Goal: Information Seeking & Learning: Learn about a topic

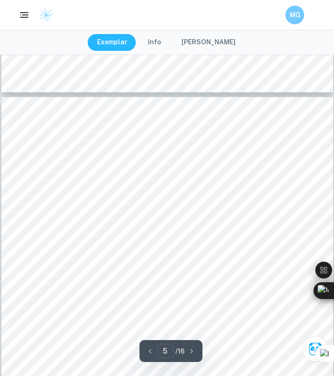
scroll to position [1814, 0]
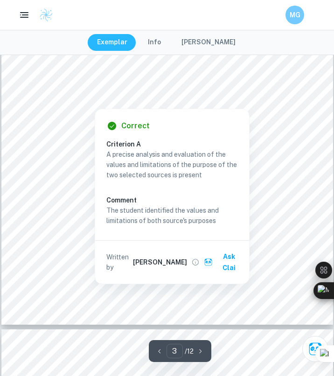
scroll to position [1137, 0]
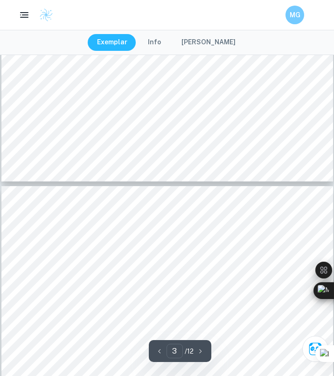
type input "4"
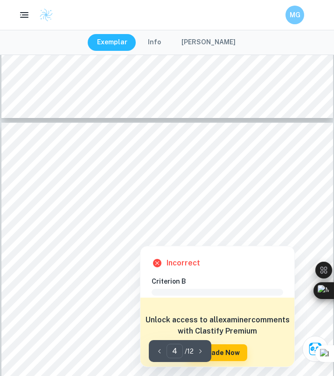
scroll to position [1303, 0]
